Goal: Information Seeking & Learning: Understand process/instructions

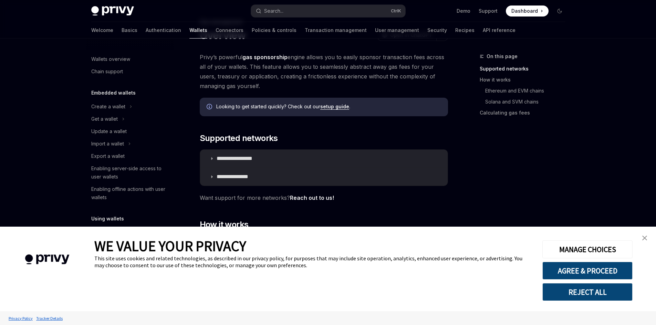
scroll to position [266, 0]
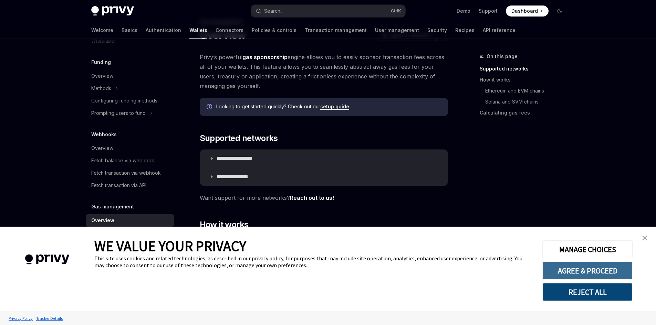
click at [592, 274] on button "AGREE & PROCEED" at bounding box center [587, 271] width 90 height 18
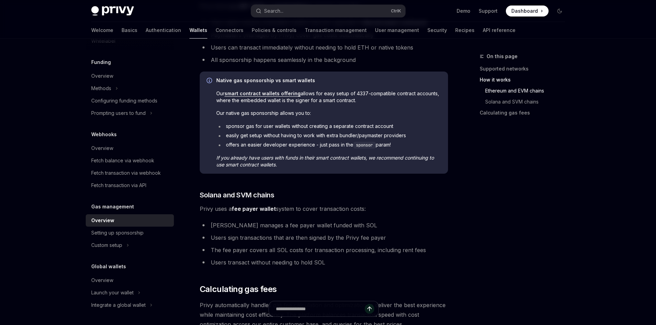
scroll to position [347, 0]
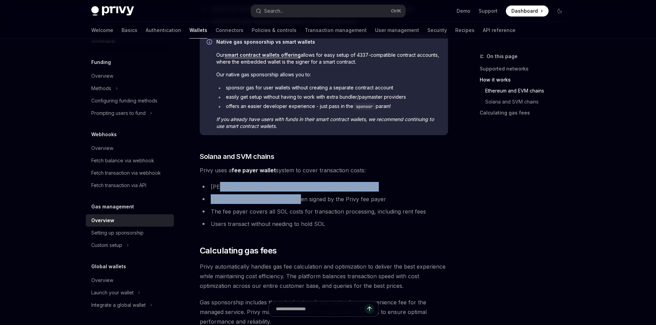
drag, startPoint x: 223, startPoint y: 189, endPoint x: 301, endPoint y: 192, distance: 77.5
click at [301, 192] on ul "Privy manages a fee payer wallet funded with SOL Users sign transactions that a…" at bounding box center [324, 205] width 248 height 47
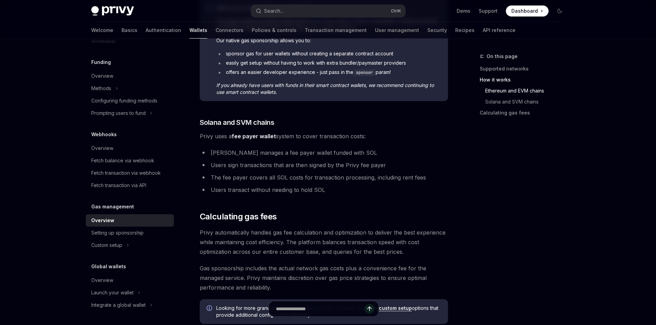
scroll to position [382, 0]
drag, startPoint x: 224, startPoint y: 180, endPoint x: 235, endPoint y: 181, distance: 10.4
click at [235, 181] on li "The fee payer covers all SOL costs for transaction processing, including rent f…" at bounding box center [324, 178] width 248 height 10
click at [237, 181] on li "The fee payer covers all SOL costs for transaction processing, including rent f…" at bounding box center [324, 178] width 248 height 10
drag, startPoint x: 248, startPoint y: 181, endPoint x: 266, endPoint y: 181, distance: 18.3
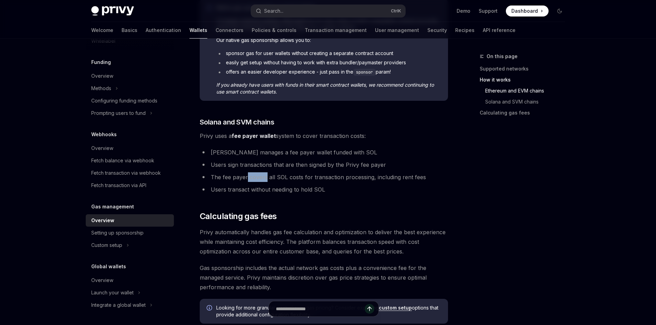
click at [266, 181] on li "The fee payer covers all SOL costs for transaction processing, including rent f…" at bounding box center [324, 178] width 248 height 10
click at [270, 180] on li "The fee payer covers all SOL costs for transaction processing, including rent f…" at bounding box center [324, 178] width 248 height 10
drag, startPoint x: 268, startPoint y: 180, endPoint x: 278, endPoint y: 180, distance: 10.0
click at [276, 180] on li "The fee payer covers all SOL costs for transaction processing, including rent f…" at bounding box center [324, 178] width 248 height 10
click at [280, 180] on li "The fee payer covers all SOL costs for transaction processing, including rent f…" at bounding box center [324, 178] width 248 height 10
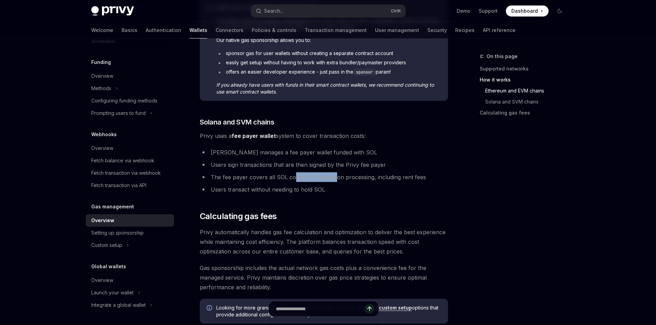
drag, startPoint x: 293, startPoint y: 179, endPoint x: 349, endPoint y: 180, distance: 56.1
click at [342, 179] on li "The fee payer covers all SOL costs for transaction processing, including rent f…" at bounding box center [324, 178] width 248 height 10
click at [378, 180] on li "The fee payer covers all SOL costs for transaction processing, including rent f…" at bounding box center [324, 178] width 248 height 10
drag, startPoint x: 378, startPoint y: 180, endPoint x: 415, endPoint y: 180, distance: 37.5
click at [415, 180] on li "The fee payer covers all SOL costs for transaction processing, including rent f…" at bounding box center [324, 178] width 248 height 10
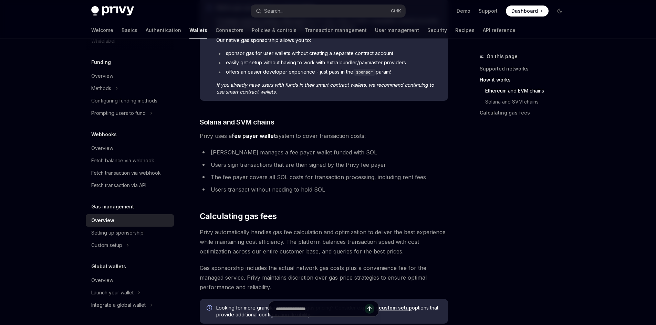
click at [363, 189] on li "Users transact without needing to hold SOL" at bounding box center [324, 190] width 248 height 10
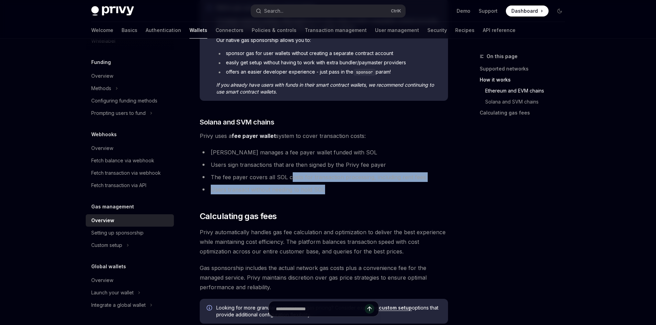
drag, startPoint x: 326, startPoint y: 188, endPoint x: 290, endPoint y: 177, distance: 38.1
click at [290, 177] on ul "Privy manages a fee payer wallet funded with SOL Users sign transactions that a…" at bounding box center [324, 171] width 248 height 47
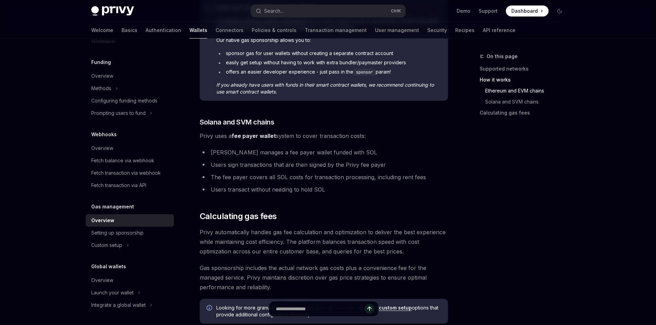
click at [289, 177] on li "The fee payer covers all SOL costs for transaction processing, including rent f…" at bounding box center [324, 178] width 248 height 10
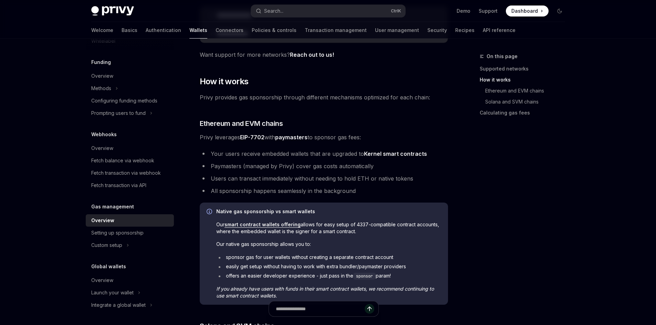
scroll to position [175, 0]
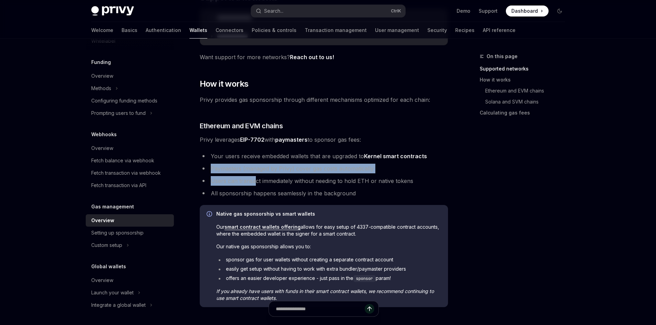
drag, startPoint x: 210, startPoint y: 172, endPoint x: 254, endPoint y: 176, distance: 45.0
click at [254, 176] on ul "Your users receive embedded wallets that are upgraded to Kernel smart contracts…" at bounding box center [324, 175] width 248 height 47
click at [271, 172] on li "Paymasters (managed by Privy) cover gas costs automatically" at bounding box center [324, 169] width 248 height 10
click at [296, 169] on li "Paymasters (managed by Privy) cover gas costs automatically" at bounding box center [324, 169] width 248 height 10
drag, startPoint x: 299, startPoint y: 169, endPoint x: 347, endPoint y: 170, distance: 48.6
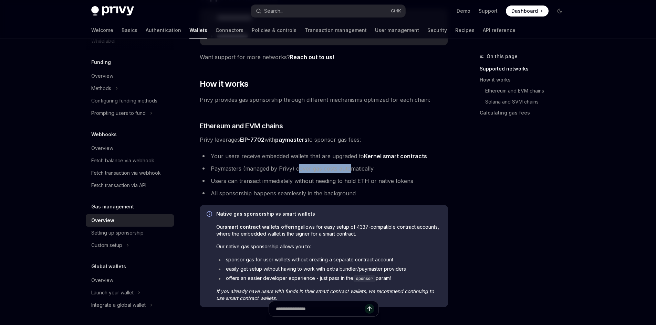
click at [347, 170] on li "Paymasters (managed by Privy) cover gas costs automatically" at bounding box center [324, 169] width 248 height 10
click at [375, 170] on li "Paymasters (managed by Privy) cover gas costs automatically" at bounding box center [324, 169] width 248 height 10
drag, startPoint x: 375, startPoint y: 170, endPoint x: 339, endPoint y: 171, distance: 35.8
click at [340, 171] on li "Paymasters (managed by Privy) cover gas costs automatically" at bounding box center [324, 169] width 248 height 10
click at [280, 178] on li "Users can transact immediately without needing to hold ETH or native tokens" at bounding box center [324, 181] width 248 height 10
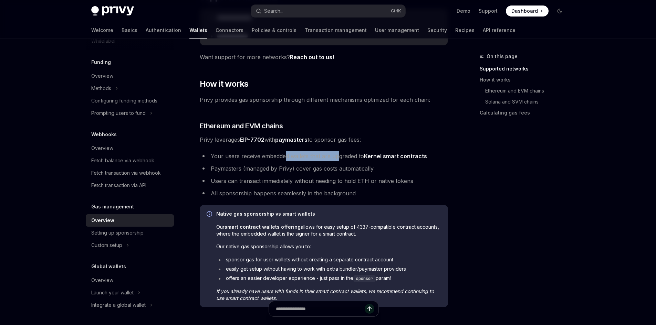
drag, startPoint x: 291, startPoint y: 159, endPoint x: 340, endPoint y: 161, distance: 49.0
click at [337, 161] on li "Your users receive embedded wallets that are upgraded to Kernel smart contracts" at bounding box center [324, 157] width 248 height 10
click at [342, 158] on li "Your users receive embedded wallets that are upgraded to Kernel smart contracts" at bounding box center [324, 157] width 248 height 10
click at [141, 235] on div "Setting up sponsorship" at bounding box center [117, 233] width 52 height 8
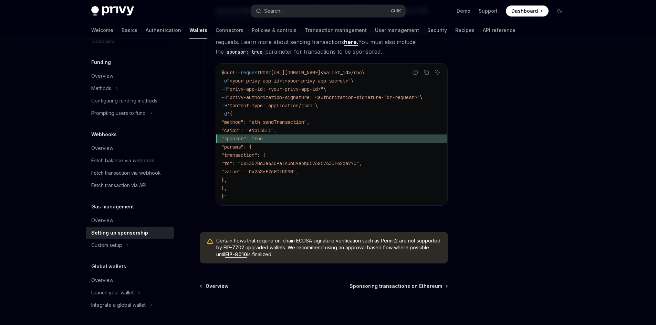
scroll to position [482, 0]
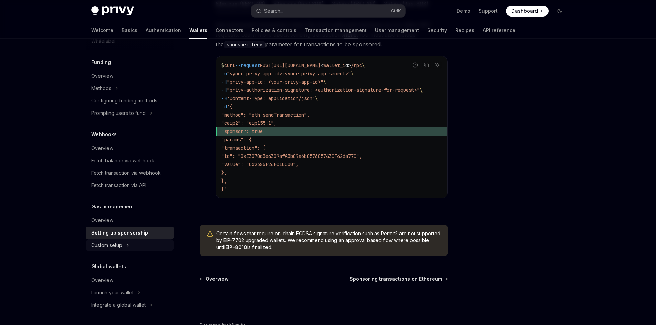
click at [138, 244] on button "Custom setup" at bounding box center [130, 245] width 88 height 12
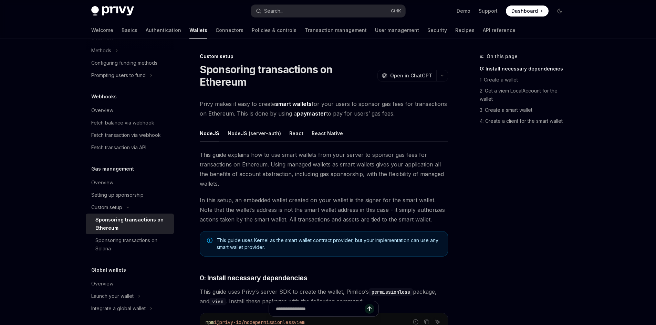
scroll to position [308, 0]
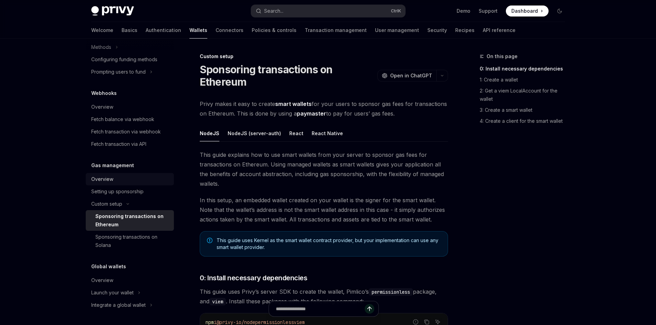
click at [141, 176] on div "Overview" at bounding box center [130, 179] width 79 height 8
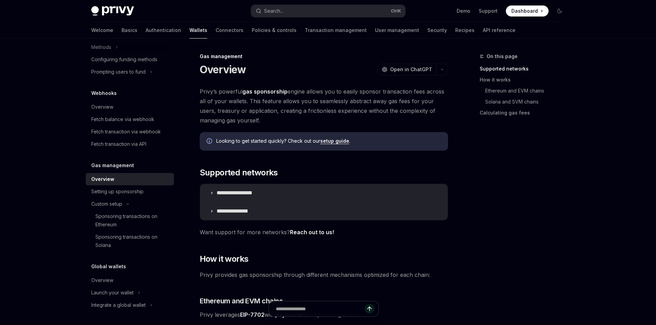
click at [150, 176] on div "Overview" at bounding box center [130, 179] width 79 height 8
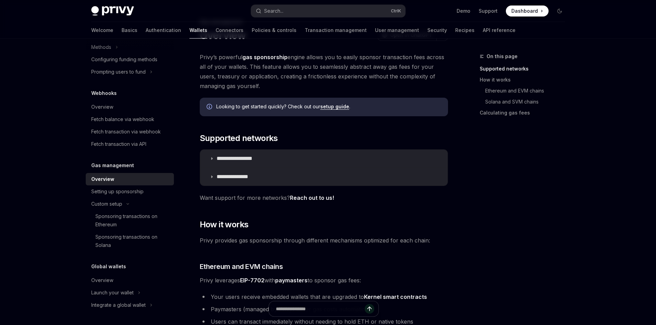
click at [341, 108] on link "setup guide" at bounding box center [334, 107] width 29 height 6
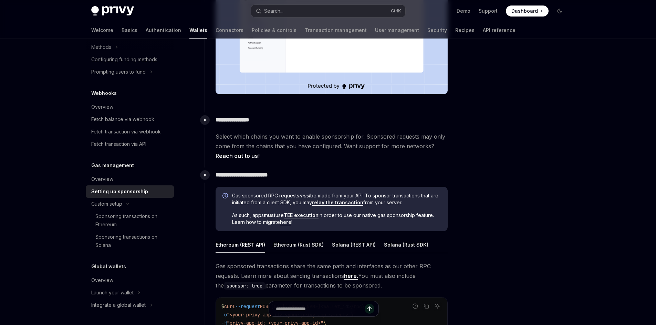
scroll to position [241, 0]
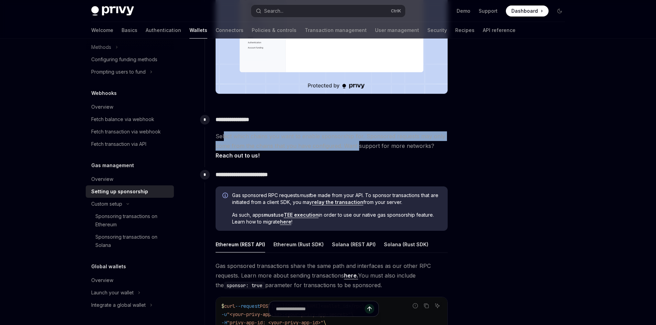
drag, startPoint x: 224, startPoint y: 139, endPoint x: 357, endPoint y: 142, distance: 133.3
click at [357, 142] on span "Select which chains you want to enable sponsorship for. Sponsored requests may …" at bounding box center [332, 146] width 232 height 29
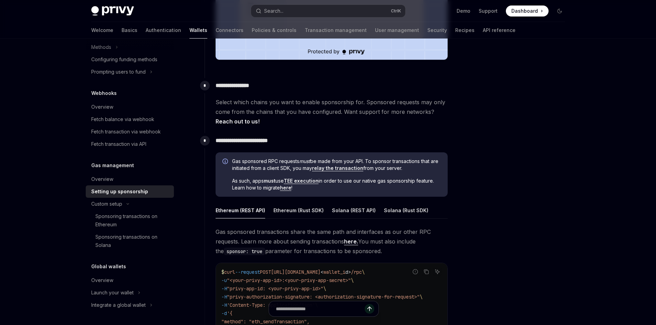
scroll to position [275, 0]
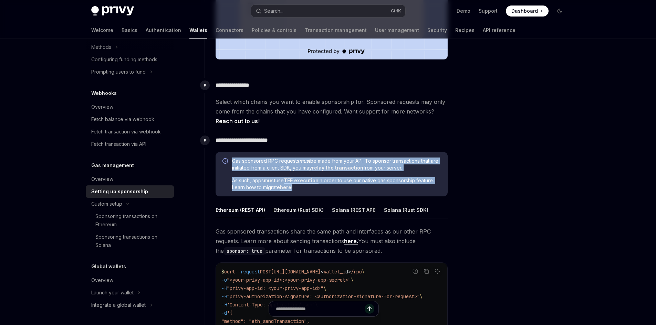
drag, startPoint x: 229, startPoint y: 162, endPoint x: 377, endPoint y: 187, distance: 150.4
click at [377, 187] on div "Gas sponsored RPC requests must be made from your API. To sponsor transactions …" at bounding box center [332, 174] width 232 height 45
click at [377, 187] on span "As such, apps must use TEE execution in order to use our native gas sponsorship…" at bounding box center [336, 184] width 209 height 14
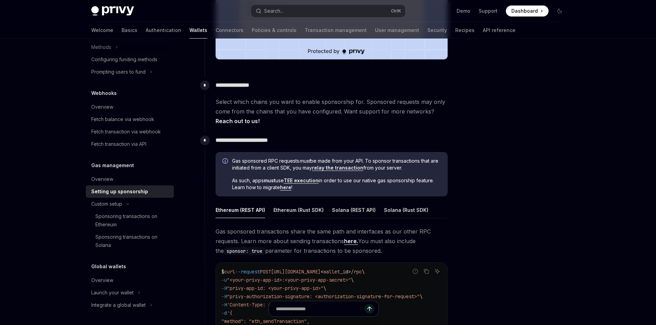
click at [359, 188] on span "As such, apps must use TEE execution in order to use our native gas sponsorship…" at bounding box center [336, 184] width 209 height 14
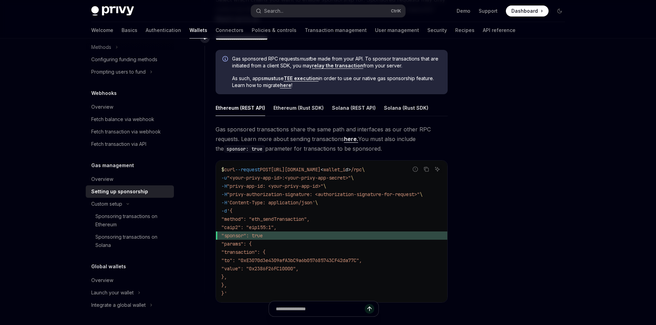
scroll to position [379, 0]
click at [283, 109] on div "Ethereum (Rust SDK)" at bounding box center [298, 107] width 50 height 16
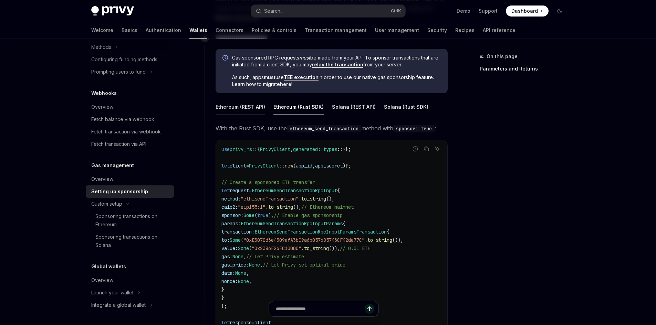
click at [233, 110] on div "Ethereum (REST API)" at bounding box center [241, 107] width 50 height 16
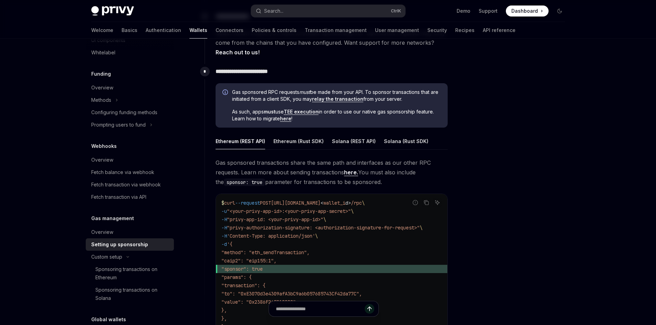
scroll to position [239, 0]
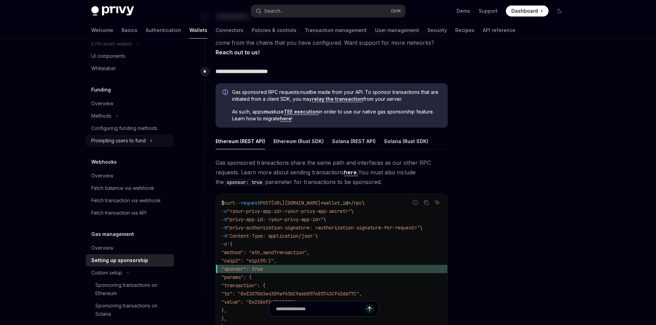
click at [151, 143] on icon "Toggle Prompting users to fund section" at bounding box center [151, 141] width 3 height 8
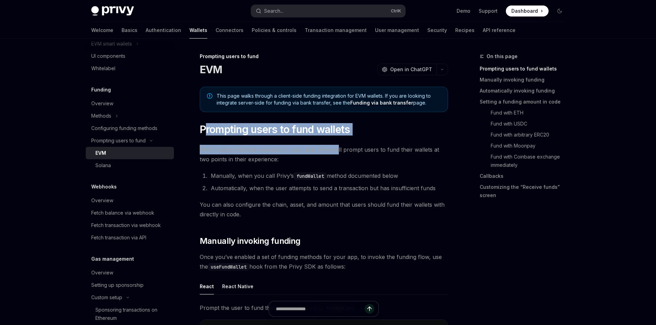
drag, startPoint x: 207, startPoint y: 134, endPoint x: 336, endPoint y: 144, distance: 129.5
click at [294, 154] on span "With funding methods enabled for your app, Privy will prompt users to fund thei…" at bounding box center [324, 154] width 248 height 19
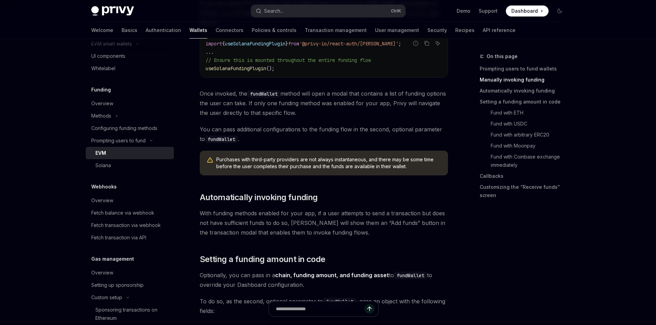
scroll to position [379, 0]
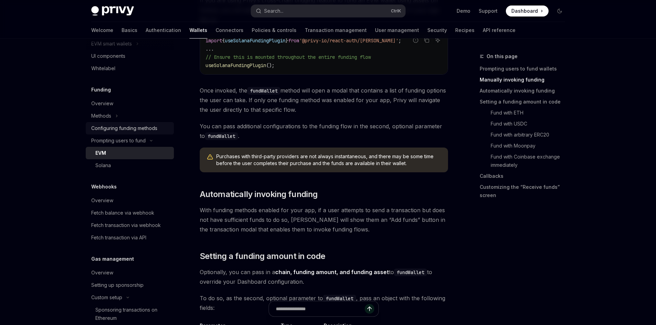
click at [146, 128] on div "Configuring funding methods" at bounding box center [124, 128] width 66 height 8
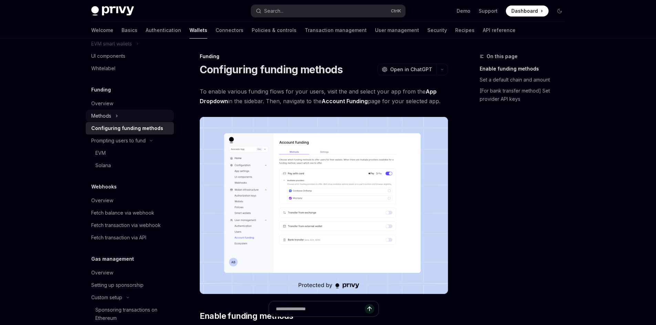
click at [148, 119] on button "Methods" at bounding box center [130, 116] width 88 height 12
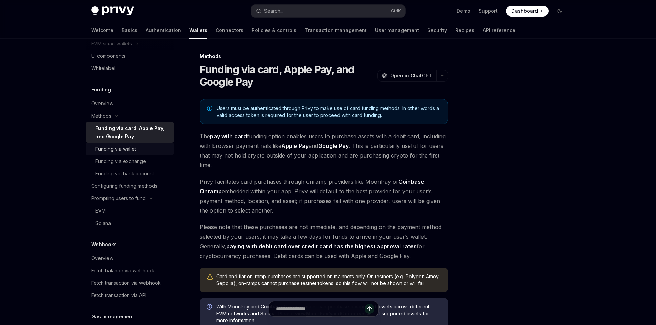
click at [151, 149] on div "Funding via wallet" at bounding box center [132, 149] width 74 height 8
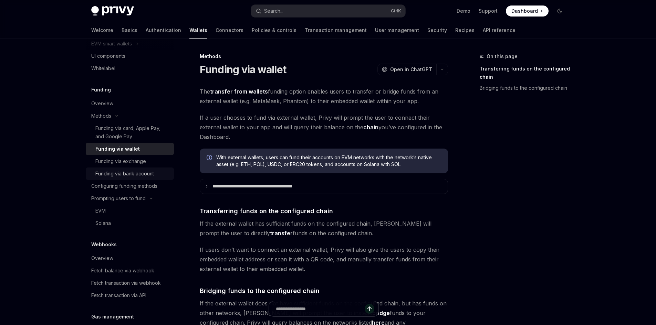
click at [147, 169] on link "Funding via bank account" at bounding box center [130, 174] width 88 height 12
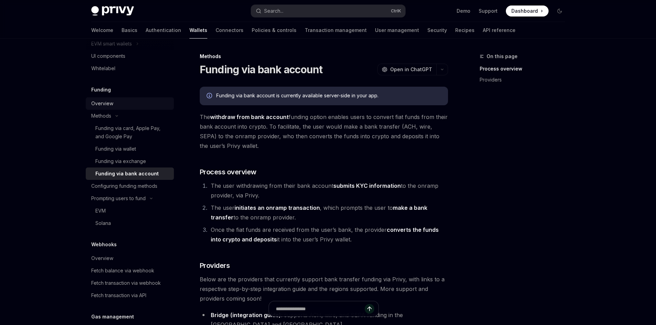
click at [129, 107] on div "Overview" at bounding box center [130, 104] width 79 height 8
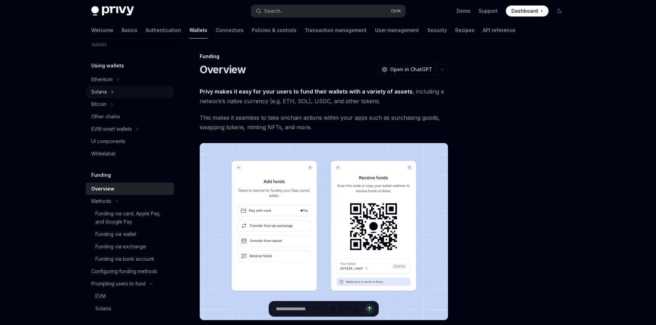
scroll to position [135, 0]
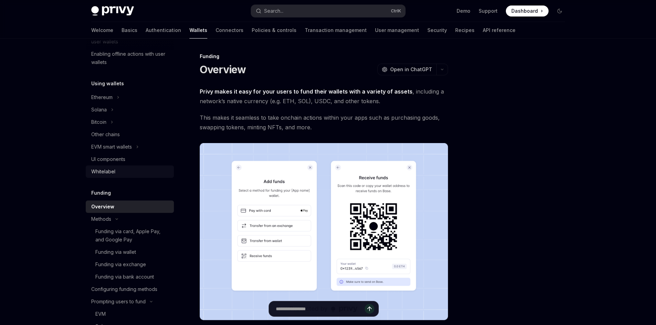
click at [118, 172] on div "Whitelabel" at bounding box center [130, 172] width 79 height 8
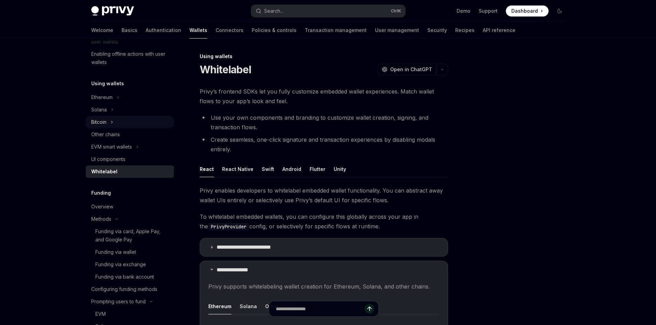
click at [133, 124] on button "Bitcoin" at bounding box center [130, 122] width 88 height 12
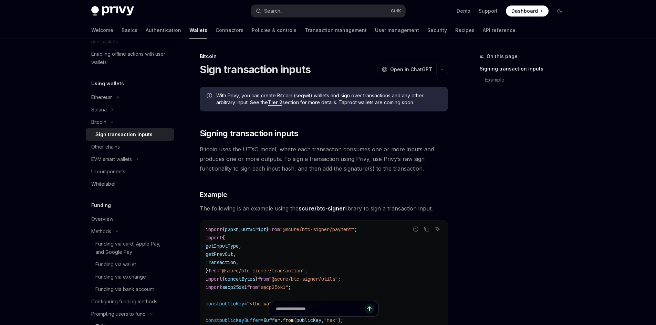
click at [145, 139] on link "Sign transaction inputs" at bounding box center [130, 134] width 88 height 12
type textarea "*"
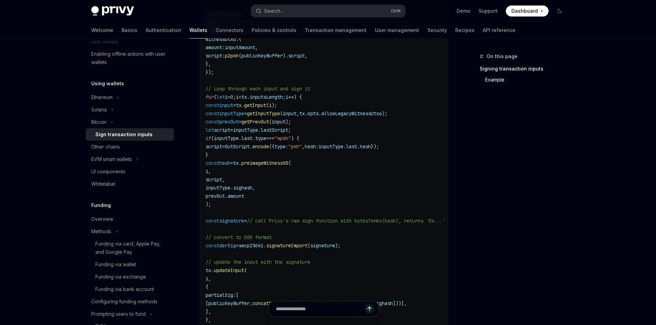
scroll to position [343, 0]
